Goal: Transaction & Acquisition: Obtain resource

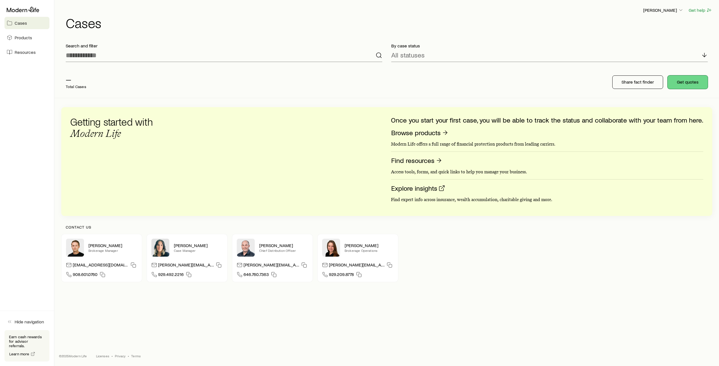
click at [686, 83] on button "Get quotes" at bounding box center [687, 82] width 40 height 13
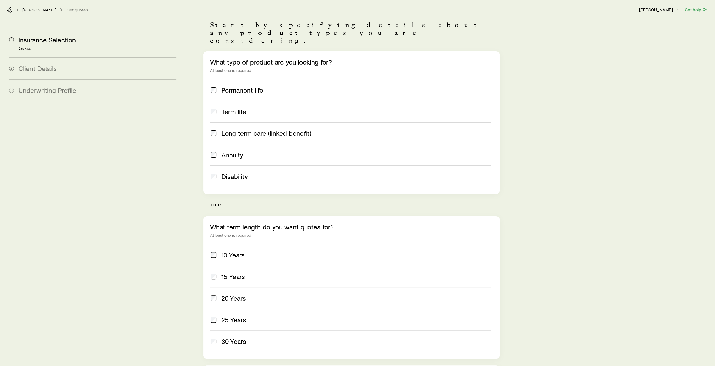
scroll to position [112, 0]
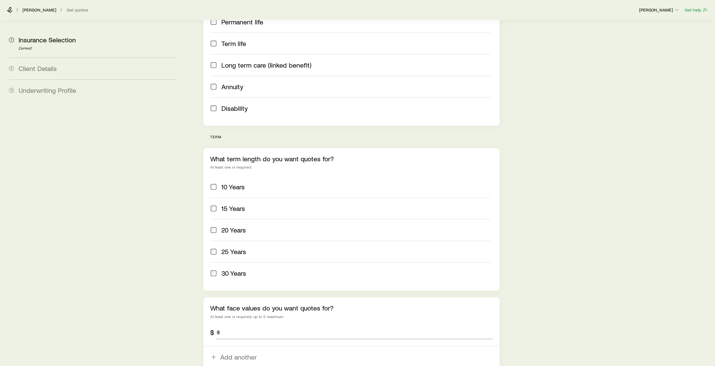
click at [213, 226] on span at bounding box center [213, 230] width 7 height 8
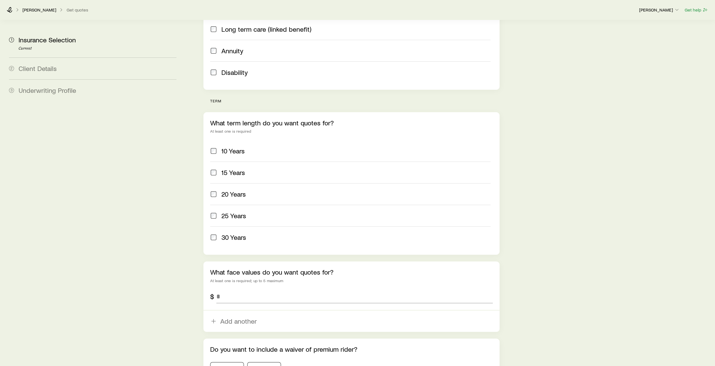
scroll to position [197, 0]
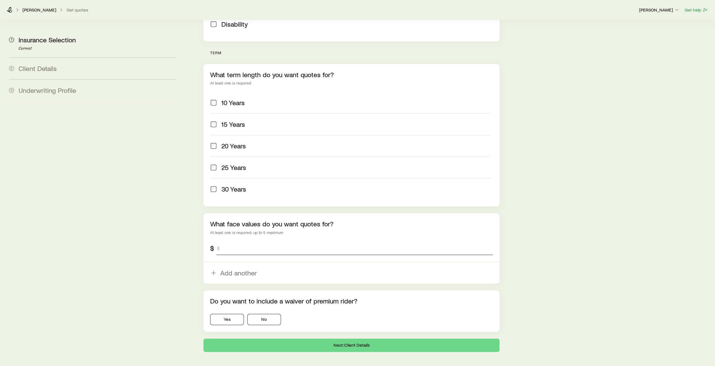
click at [233, 242] on input "tel" at bounding box center [354, 248] width 276 height 13
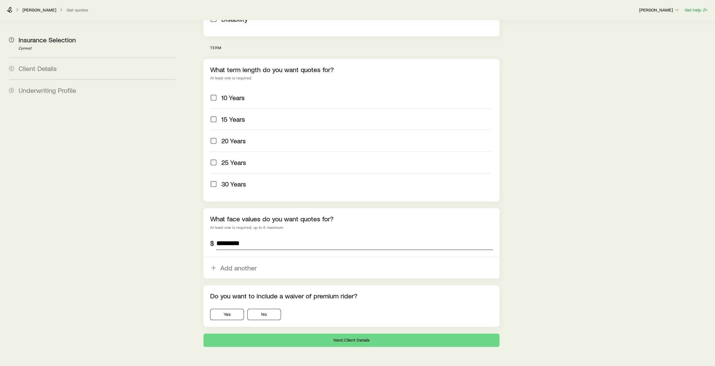
scroll to position [204, 0]
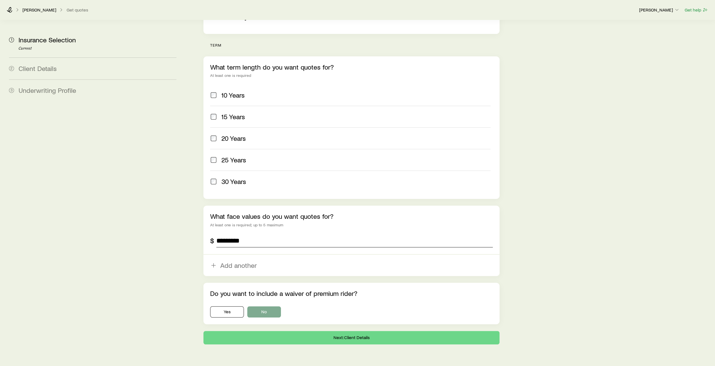
type input "*********"
drag, startPoint x: 261, startPoint y: 295, endPoint x: 264, endPoint y: 295, distance: 3.1
click at [261, 307] on button "No" at bounding box center [264, 312] width 34 height 11
click at [351, 331] on button "Next: Client Details" at bounding box center [351, 337] width 296 height 13
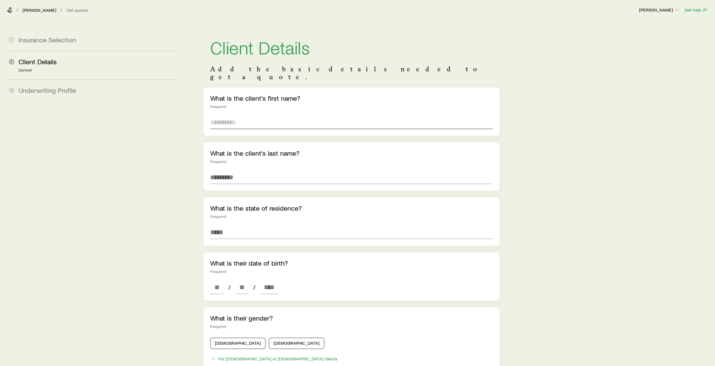
click at [245, 116] on input "text" at bounding box center [351, 122] width 282 height 13
type input "*"
click at [235, 171] on input "text" at bounding box center [351, 177] width 282 height 13
type input "*"
click at [235, 226] on input at bounding box center [351, 232] width 282 height 13
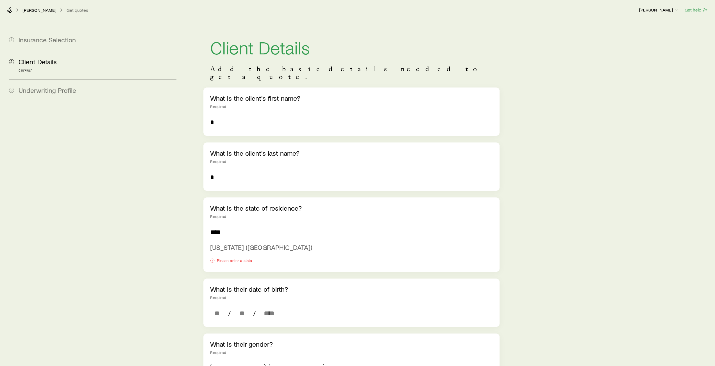
click at [241, 243] on span "[US_STATE] ([GEOGRAPHIC_DATA])" at bounding box center [261, 247] width 102 height 8
type input "**********"
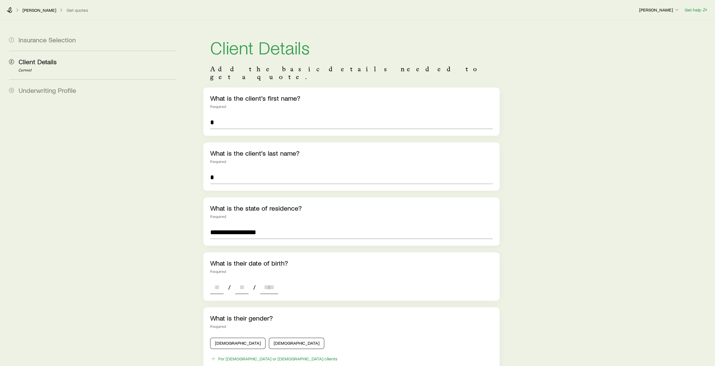
click at [220, 281] on input at bounding box center [216, 287] width 13 height 13
type input "**"
type input "****"
type input "*"
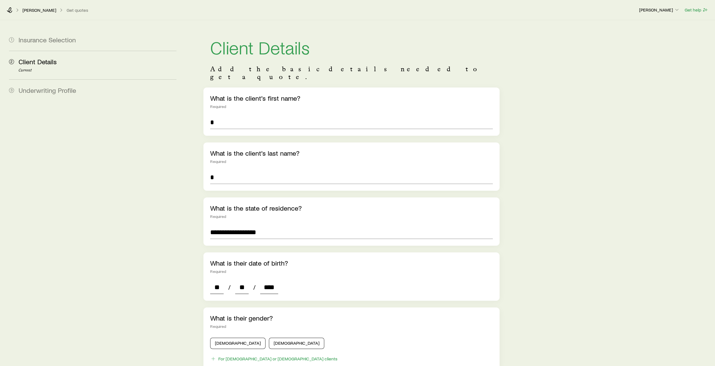
type input "*"
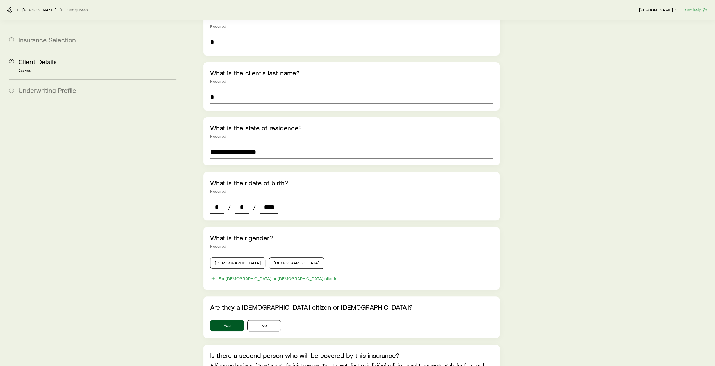
scroll to position [84, 0]
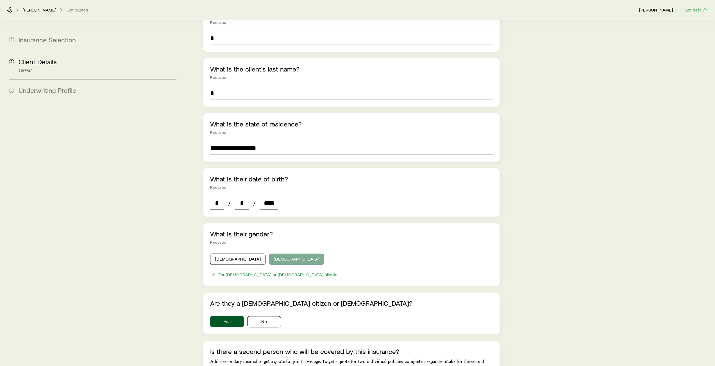
type input "****"
click at [269, 254] on button "[DEMOGRAPHIC_DATA]" at bounding box center [296, 259] width 55 height 11
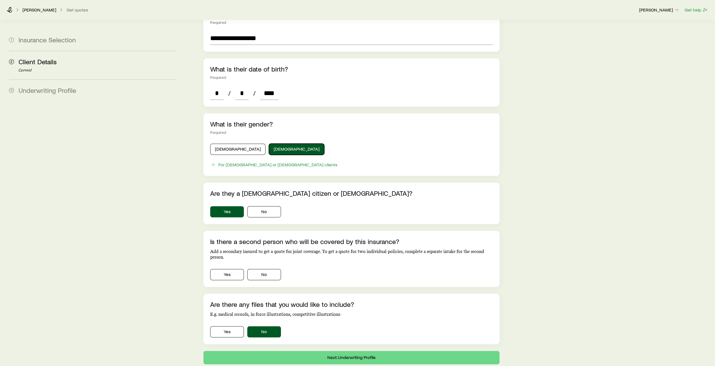
scroll to position [223, 0]
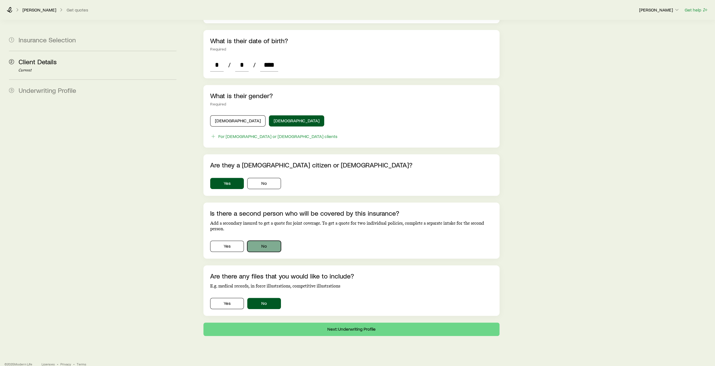
click at [263, 241] on button "No" at bounding box center [264, 246] width 34 height 11
click at [345, 323] on button "Next: Underwriting Profile" at bounding box center [351, 329] width 296 height 13
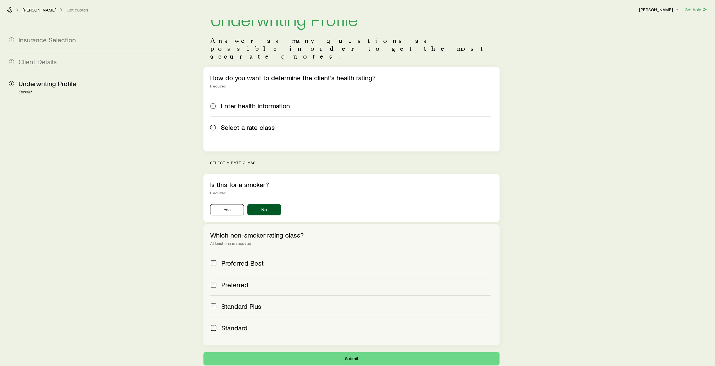
scroll to position [56, 0]
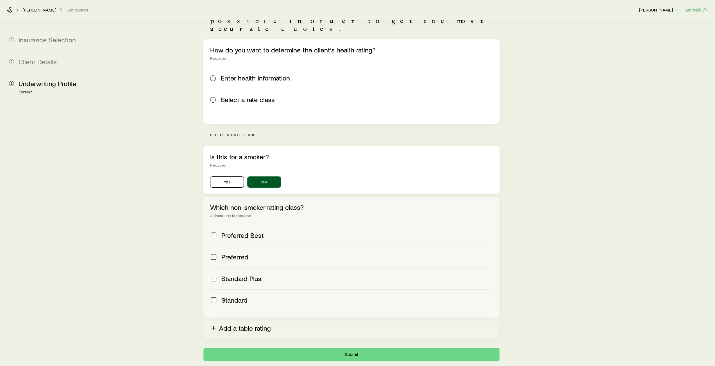
click at [226, 318] on button "Add a table rating" at bounding box center [351, 328] width 296 height 21
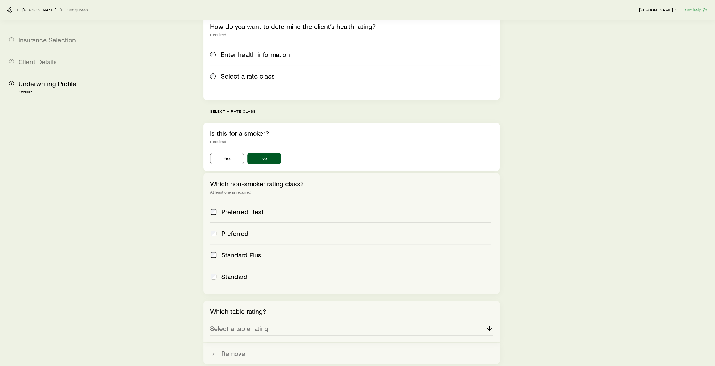
scroll to position [112, 0]
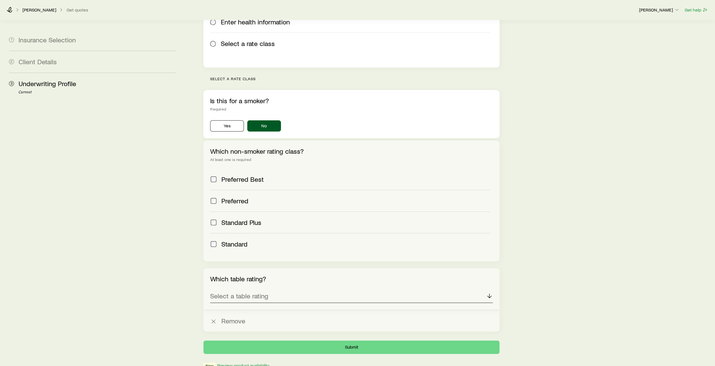
click at [299, 290] on div "Select a table rating" at bounding box center [351, 296] width 282 height 13
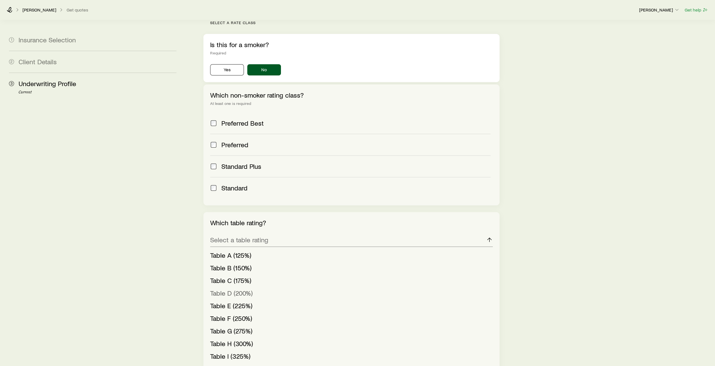
click at [233, 289] on span "Table D (200%)" at bounding box center [231, 293] width 42 height 8
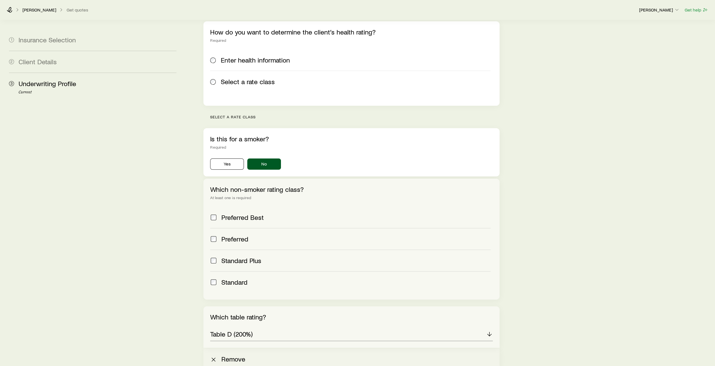
scroll to position [138, 0]
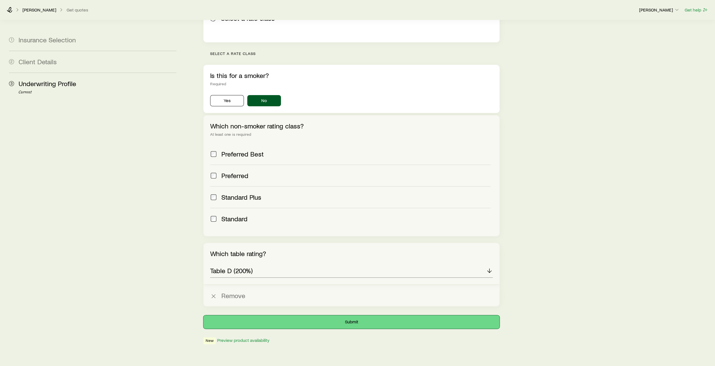
click at [360, 316] on button "Submit" at bounding box center [351, 322] width 296 height 13
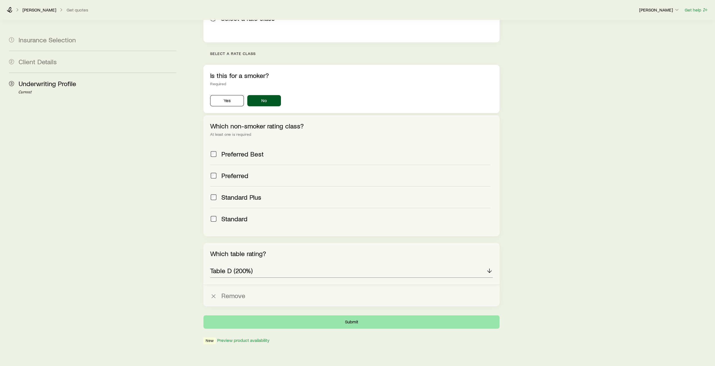
scroll to position [0, 0]
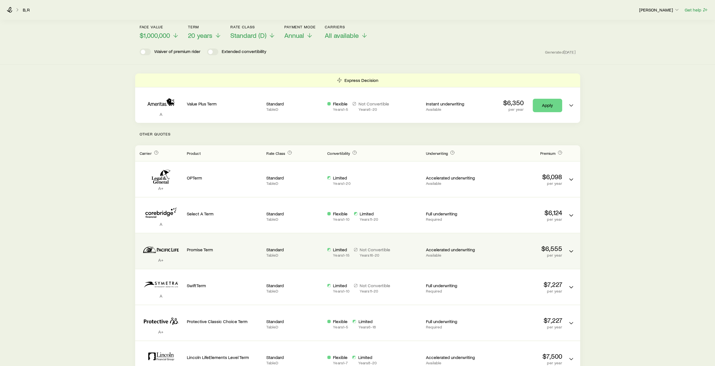
scroll to position [84, 0]
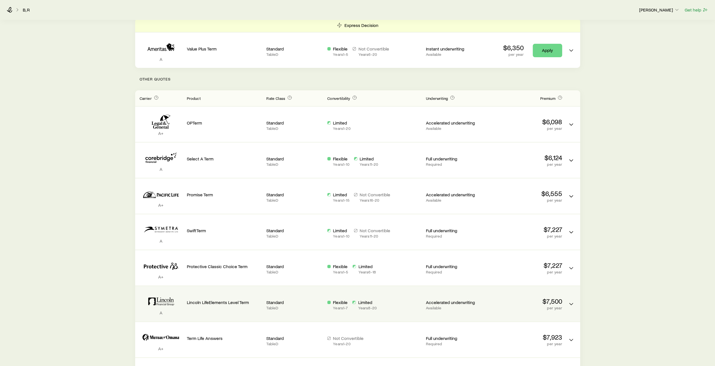
click at [278, 293] on div "Standard Table D" at bounding box center [294, 304] width 56 height 26
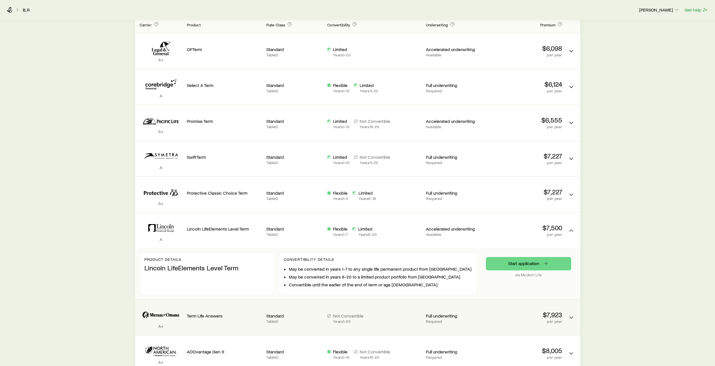
scroll to position [168, 0]
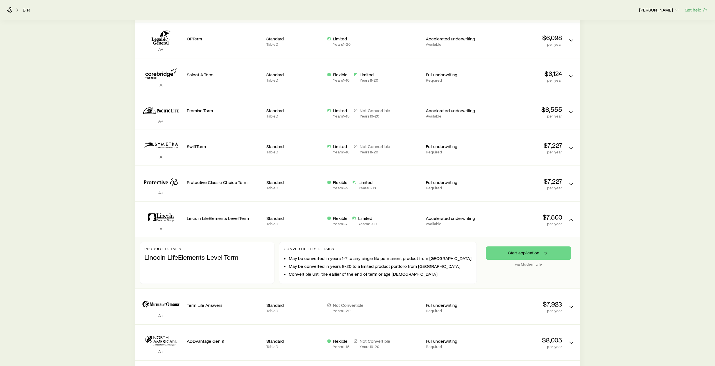
click at [604, 247] on div "Term life Get more quotes Face value $1,000,000 Term 20 years Rate Class Standa…" at bounding box center [357, 214] width 715 height 724
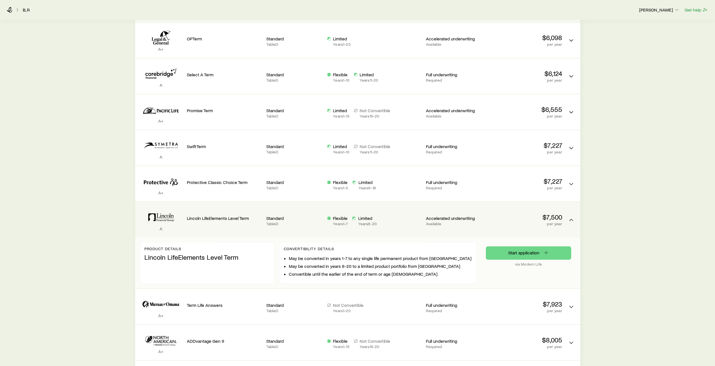
click at [386, 219] on div "Flexible Years 1 - 7 Limited Years 8 - 20" at bounding box center [374, 221] width 94 height 11
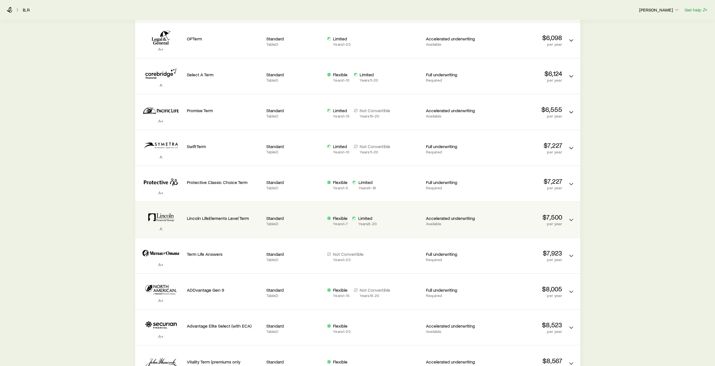
click at [224, 211] on div "Lincoln LifeElements Level Term" at bounding box center [224, 214] width 75 height 15
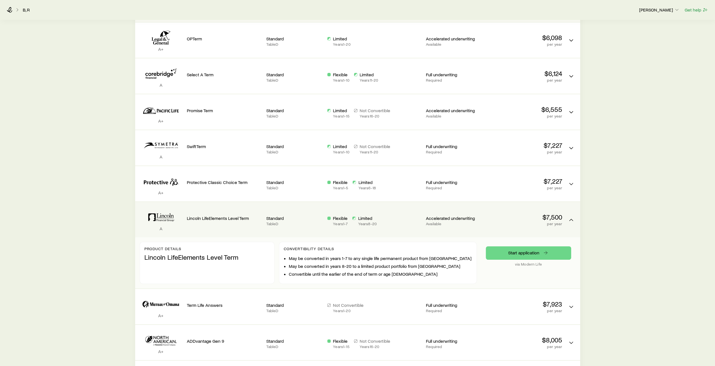
click at [204, 213] on div "Lincoln LifeElements Level Term" at bounding box center [224, 214] width 75 height 15
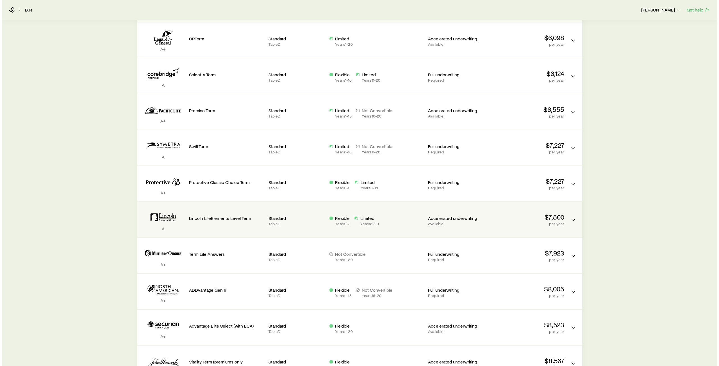
scroll to position [0, 0]
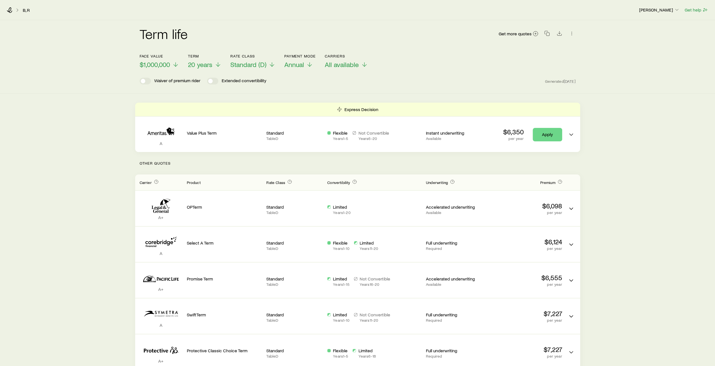
click at [9, 6] on div "B, R [PERSON_NAME] Get help" at bounding box center [357, 10] width 715 height 20
click at [11, 10] on icon at bounding box center [10, 10] width 6 height 6
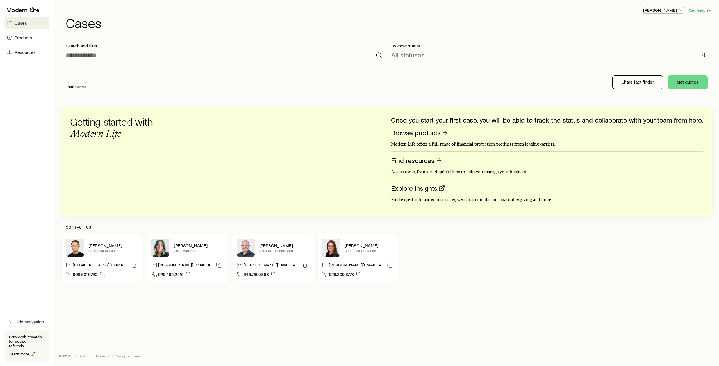
click at [674, 12] on p "[PERSON_NAME]" at bounding box center [663, 10] width 40 height 6
click at [645, 69] on button "Sign out" at bounding box center [650, 68] width 63 height 10
click at [681, 11] on icon "button" at bounding box center [681, 10] width 6 height 6
click at [638, 70] on span "Sign out" at bounding box center [636, 68] width 15 height 6
